Goal: Information Seeking & Learning: Learn about a topic

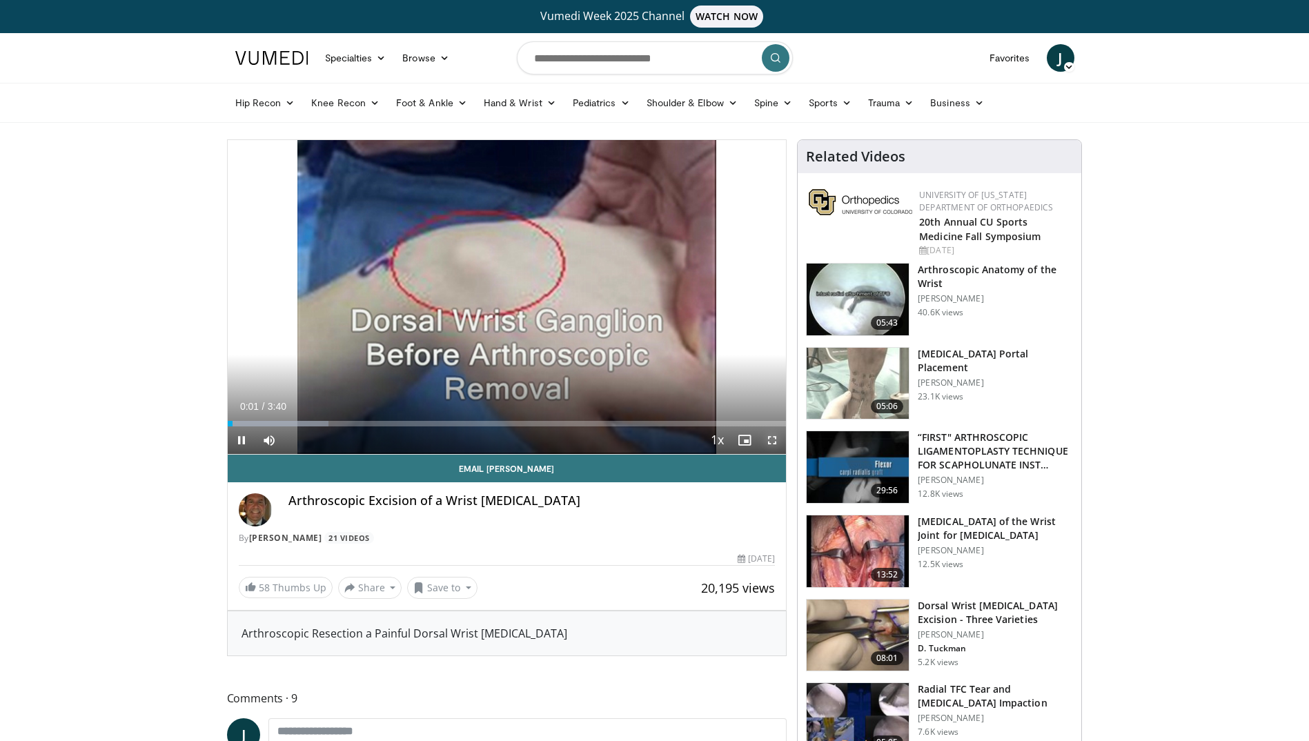
click at [774, 444] on span "Video Player" at bounding box center [772, 440] width 28 height 28
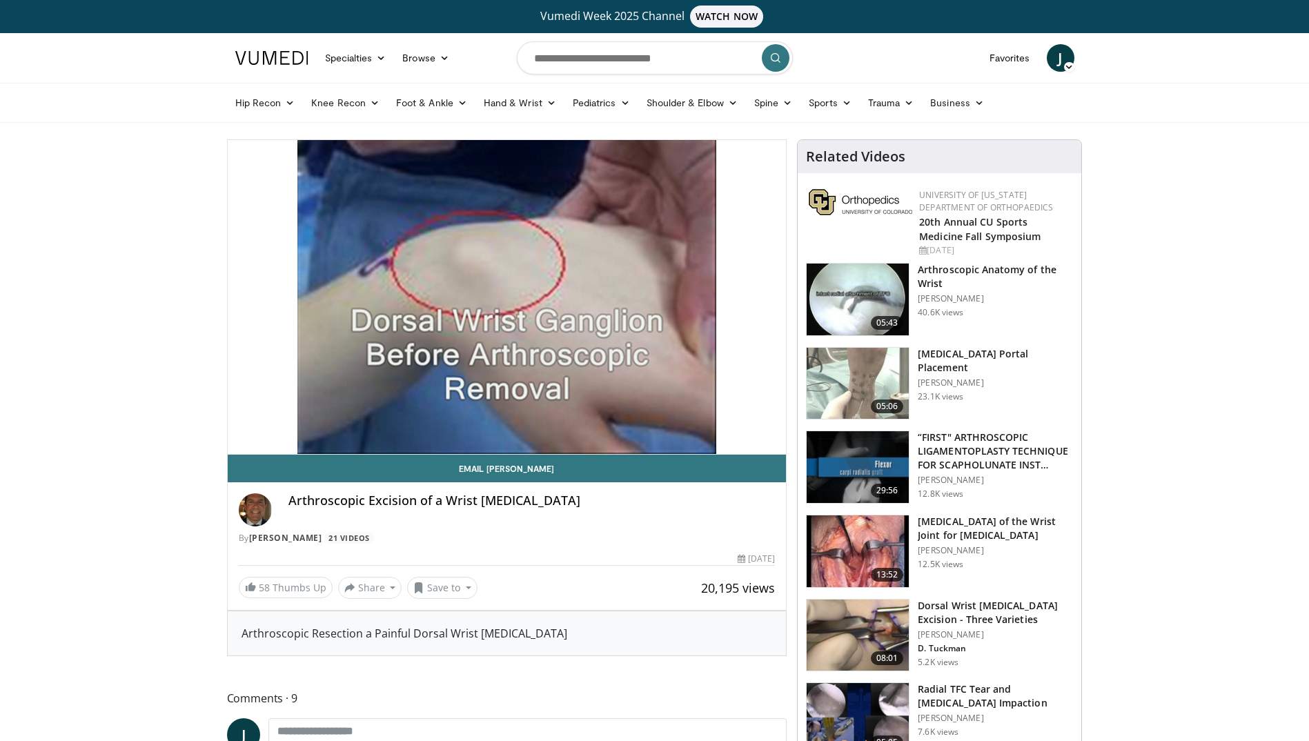
click at [931, 620] on h3 "Dorsal Wrist [MEDICAL_DATA] Excision - Three Varieties" at bounding box center [995, 613] width 155 height 28
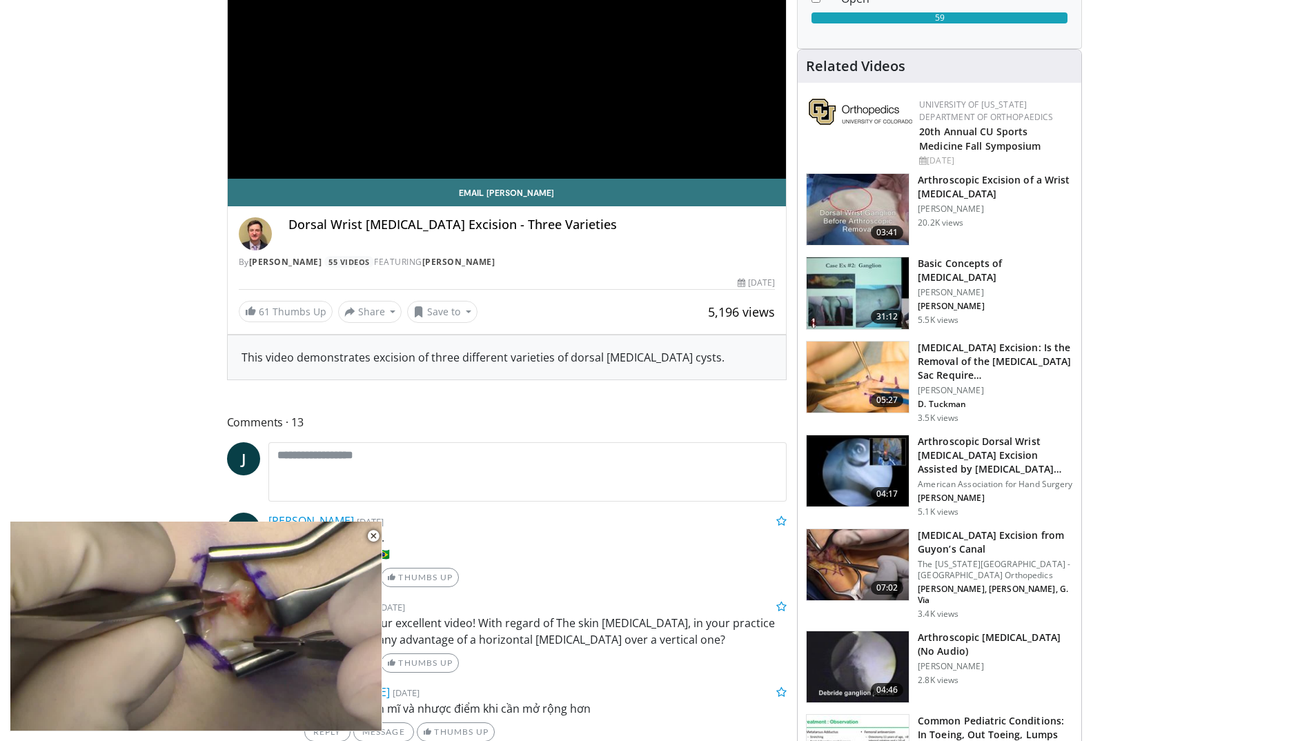
scroll to position [345, 0]
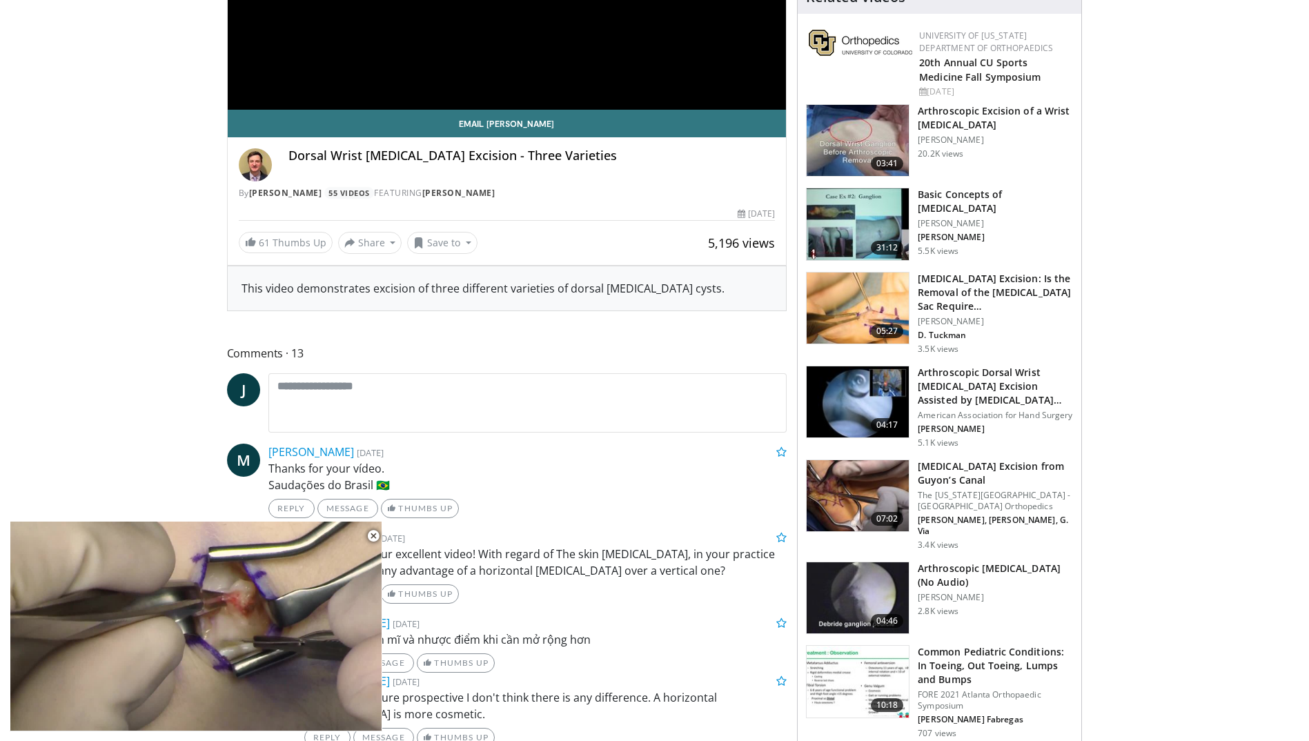
click at [899, 564] on img at bounding box center [858, 598] width 102 height 72
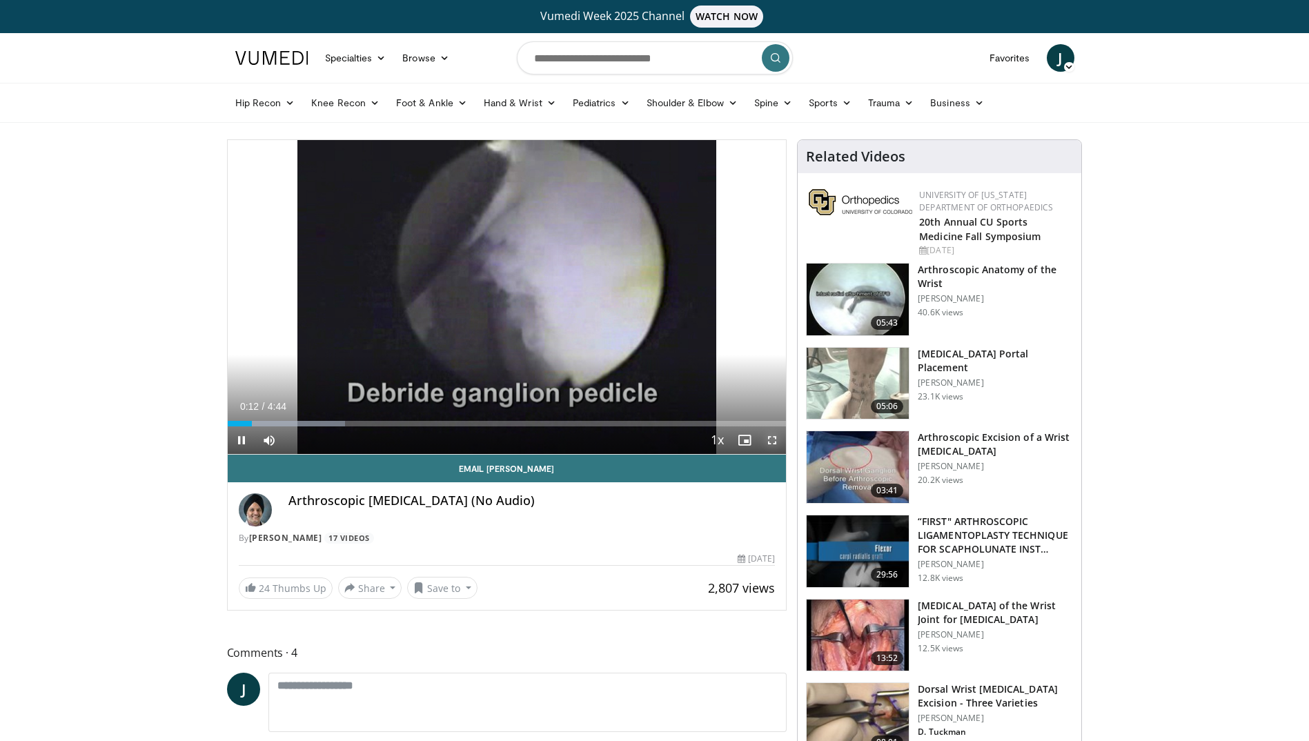
click at [776, 436] on span "Video Player" at bounding box center [772, 440] width 28 height 28
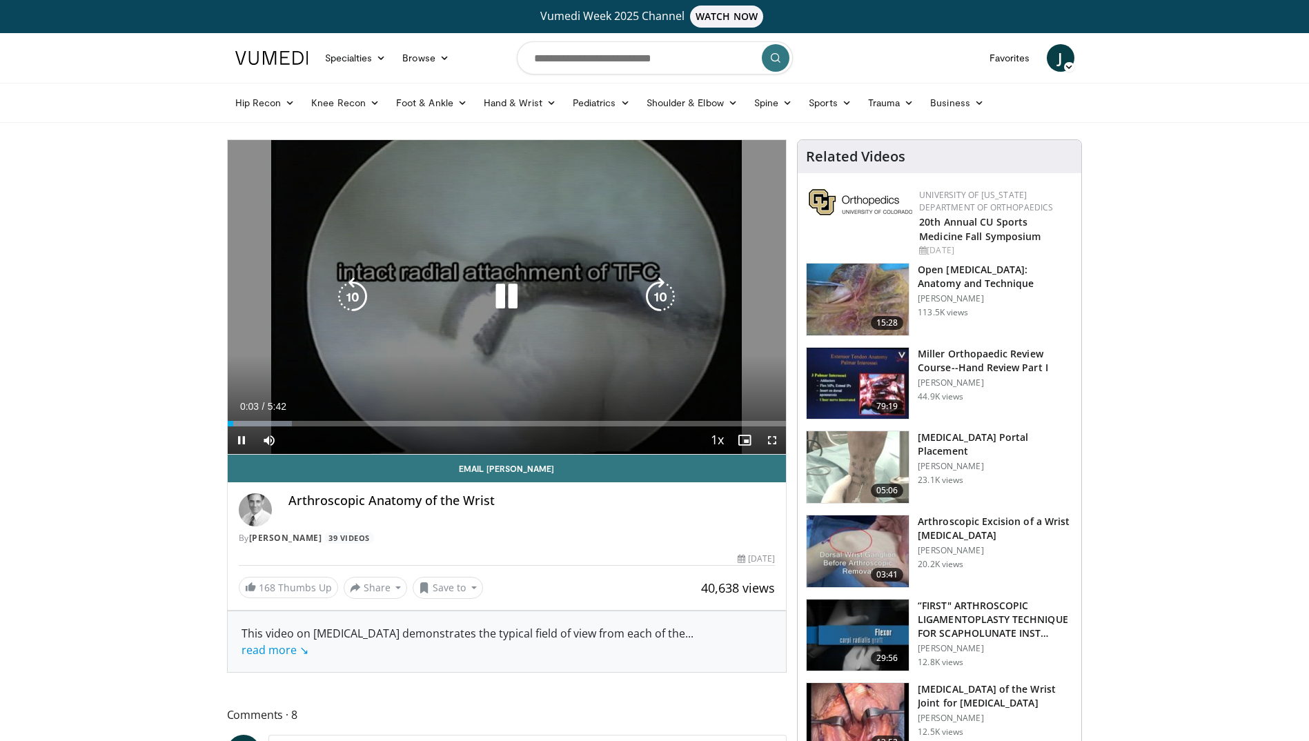
click at [574, 308] on div "Video Player" at bounding box center [506, 297] width 335 height 28
click at [498, 295] on icon "Video Player" at bounding box center [506, 296] width 39 height 39
